Goal: Task Accomplishment & Management: Manage account settings

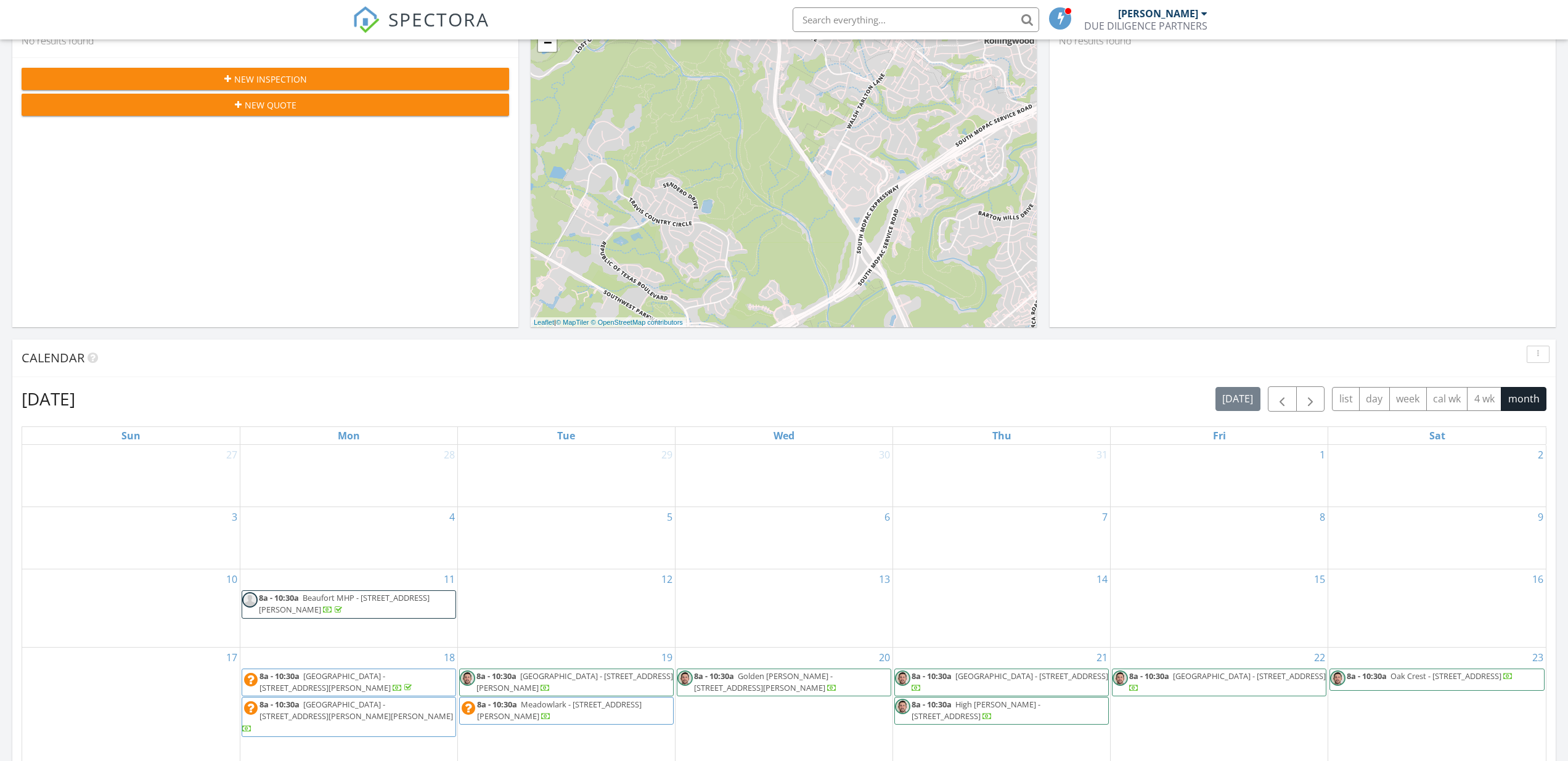
scroll to position [223, 0]
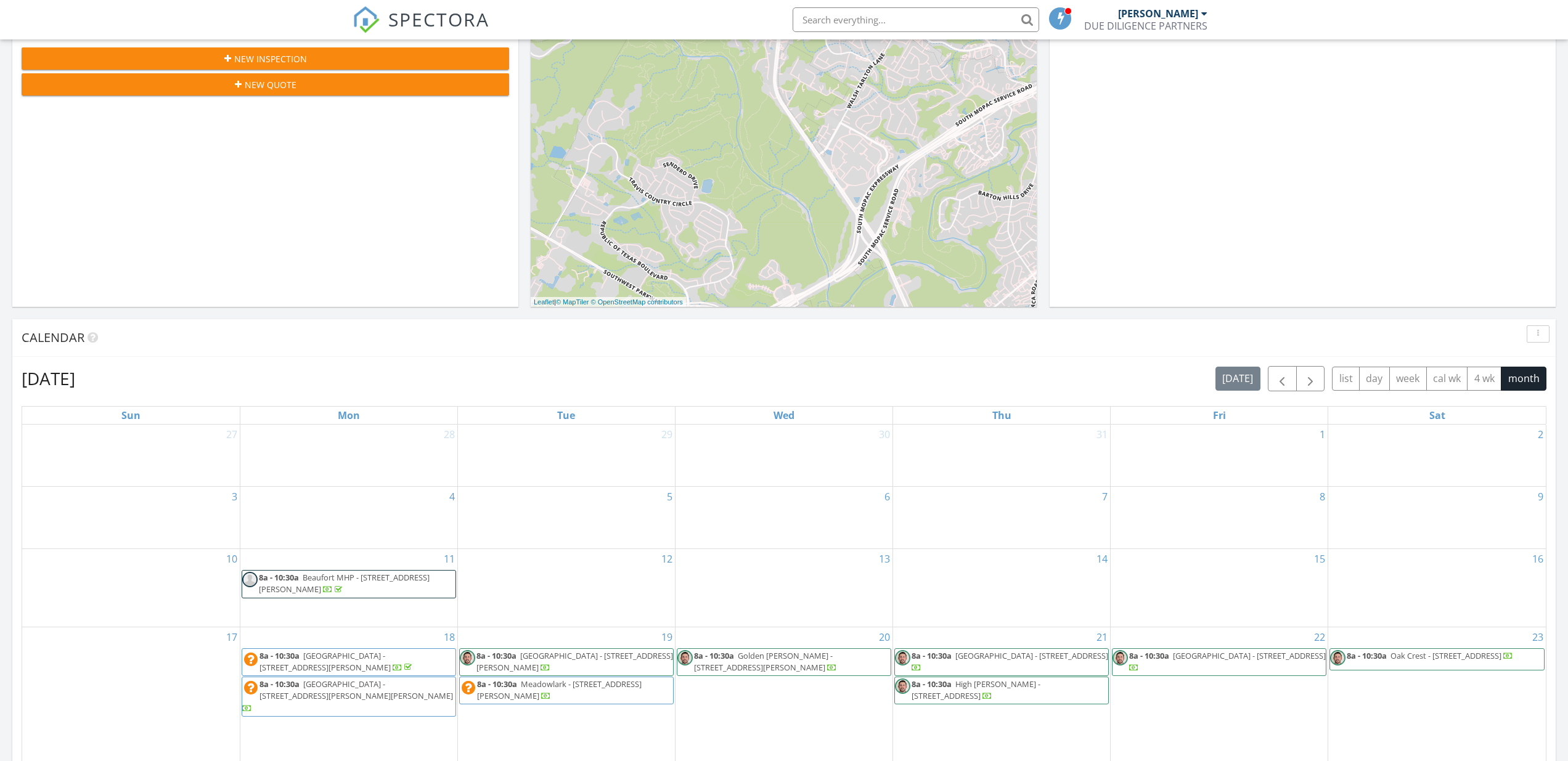
click at [383, 591] on span "8a - 10:30a Beaufort MHP - 450 Parris Island Gateway , Beaufort 29906" at bounding box center [349, 584] width 213 height 24
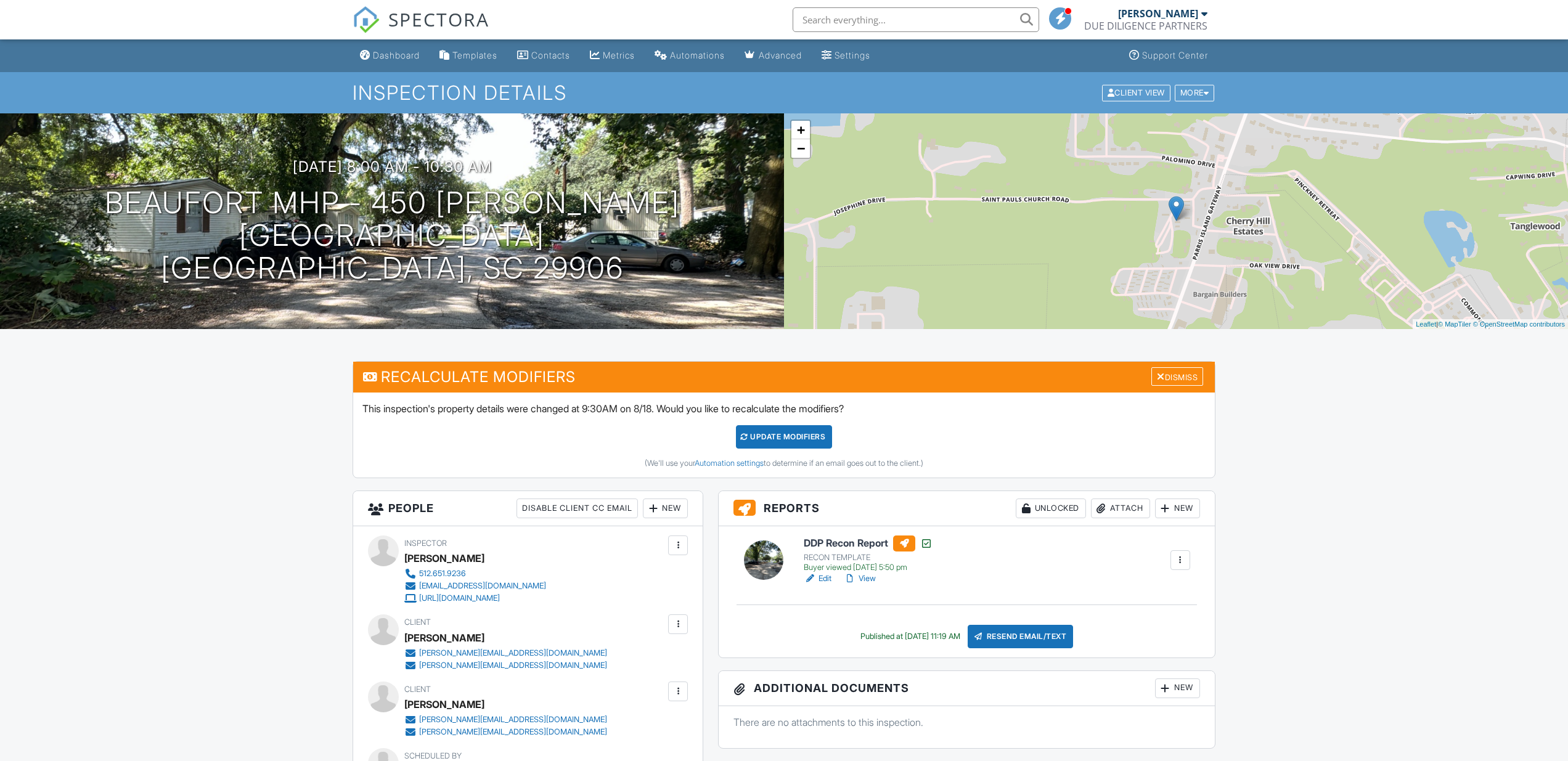
click at [856, 579] on div at bounding box center [850, 579] width 13 height 13
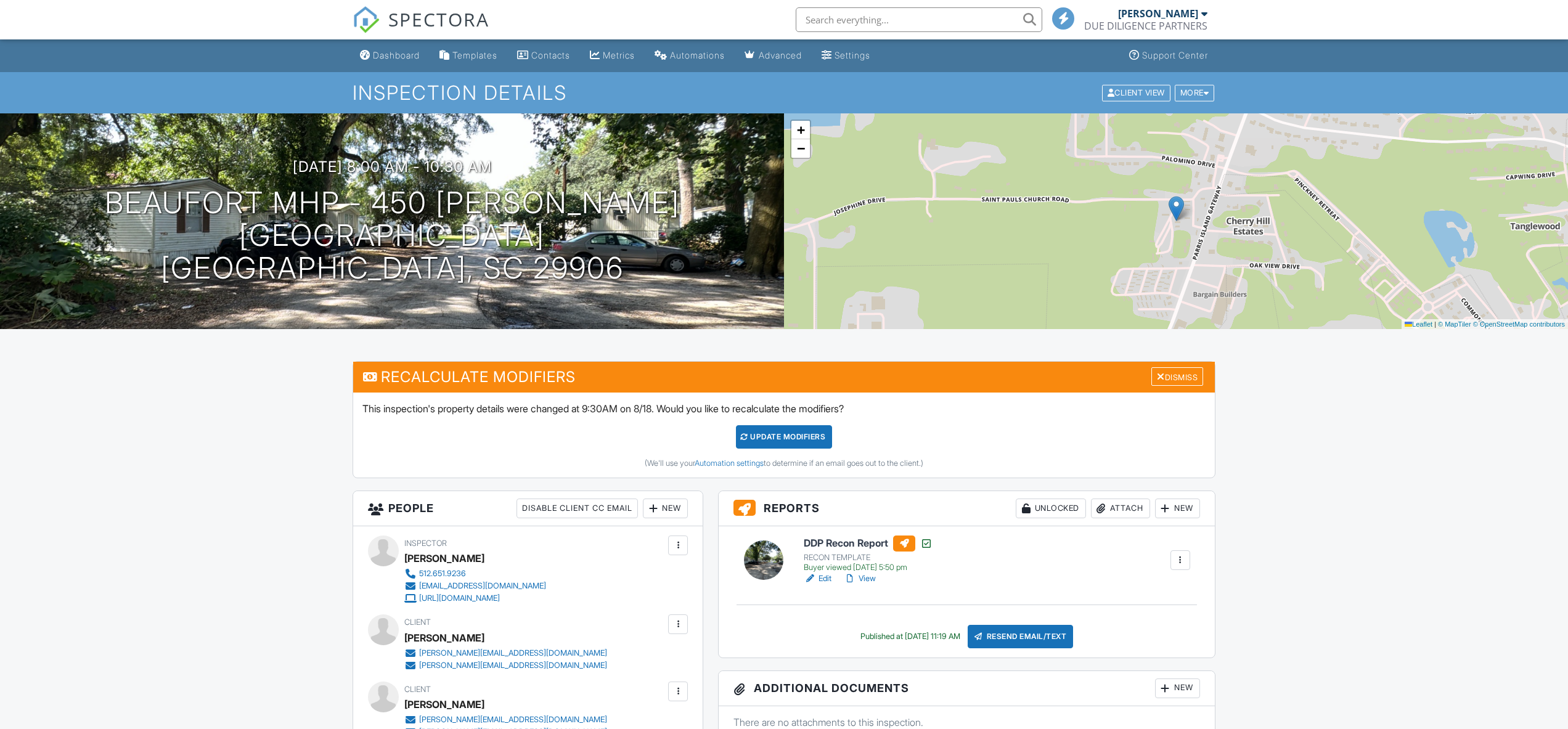
click at [868, 577] on link "View" at bounding box center [860, 579] width 32 height 13
click at [867, 578] on link "View" at bounding box center [860, 579] width 32 height 13
